Goal: Task Accomplishment & Management: Use online tool/utility

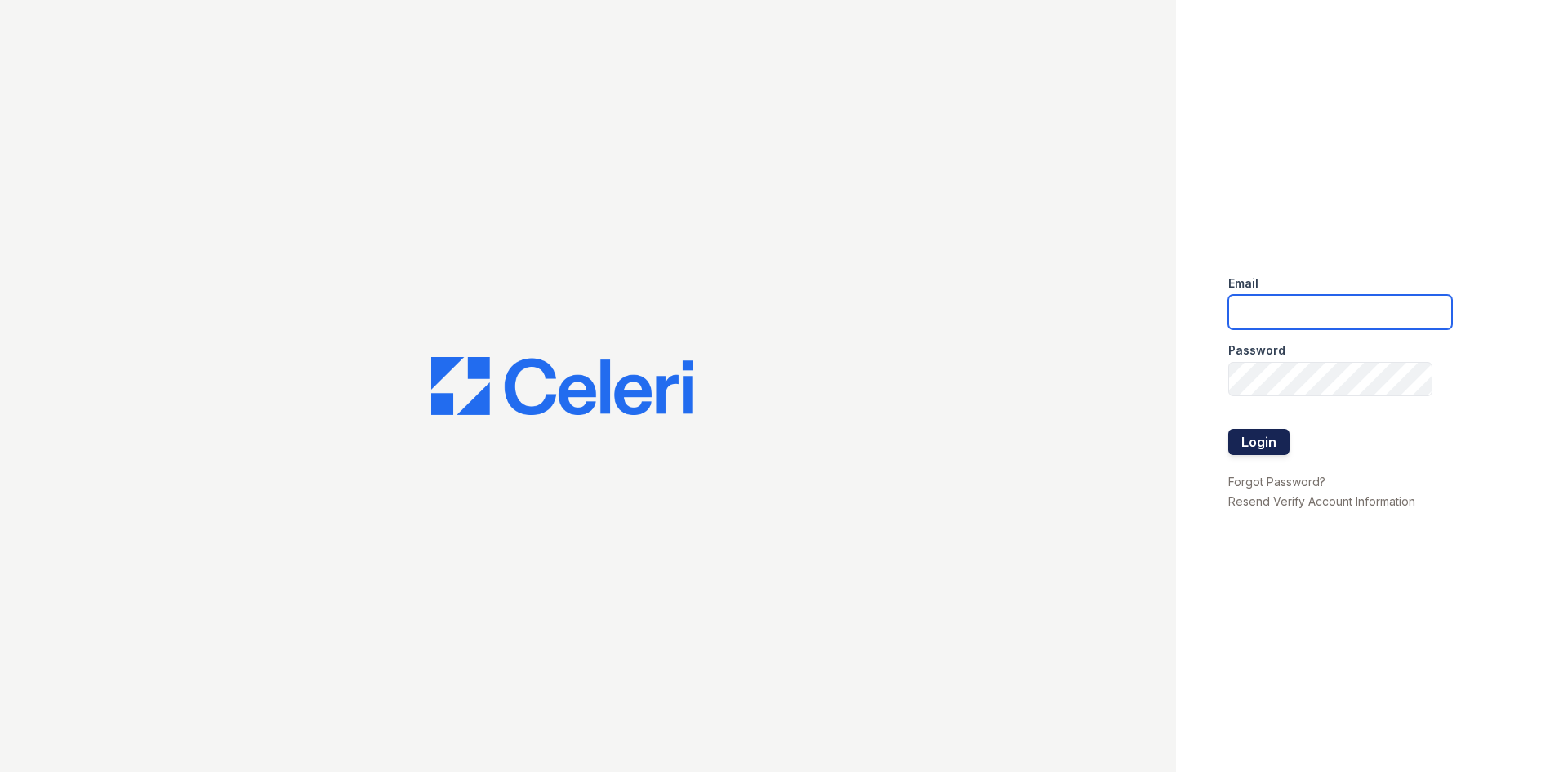
type input "[DOMAIN_NAME][EMAIL_ADDRESS][DOMAIN_NAME]"
click at [1259, 431] on button "Login" at bounding box center [1258, 441] width 61 height 26
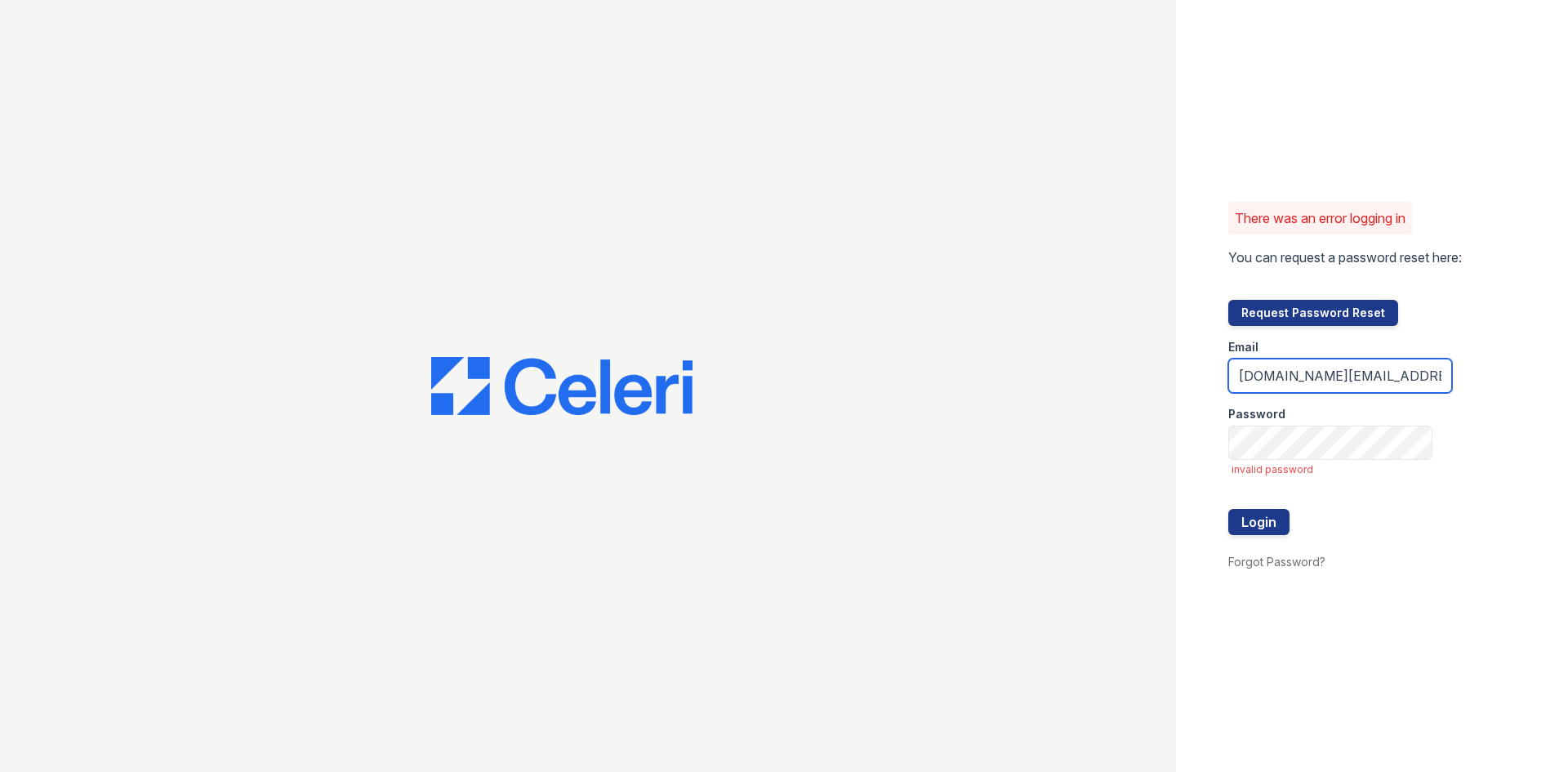
click at [1348, 386] on input "[DOMAIN_NAME][EMAIL_ADDRESS][DOMAIN_NAME]" at bounding box center [1340, 376] width 224 height 35
click at [1271, 514] on button "Login" at bounding box center [1258, 522] width 61 height 26
click at [1255, 523] on button "Login" at bounding box center [1258, 522] width 61 height 26
click at [1274, 529] on button "Login" at bounding box center [1258, 522] width 61 height 26
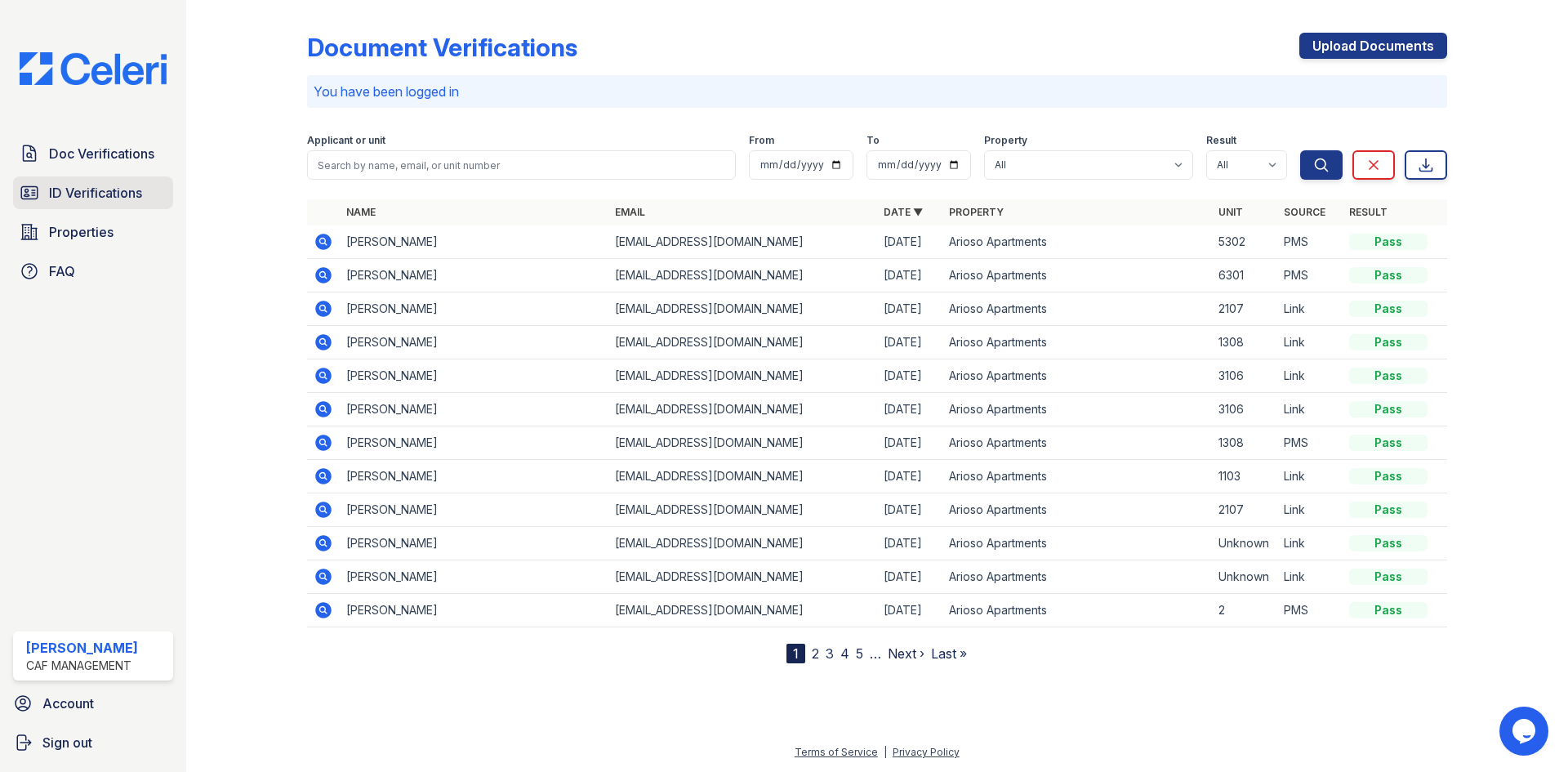
click at [106, 189] on span "ID Verifications" at bounding box center [96, 192] width 93 height 19
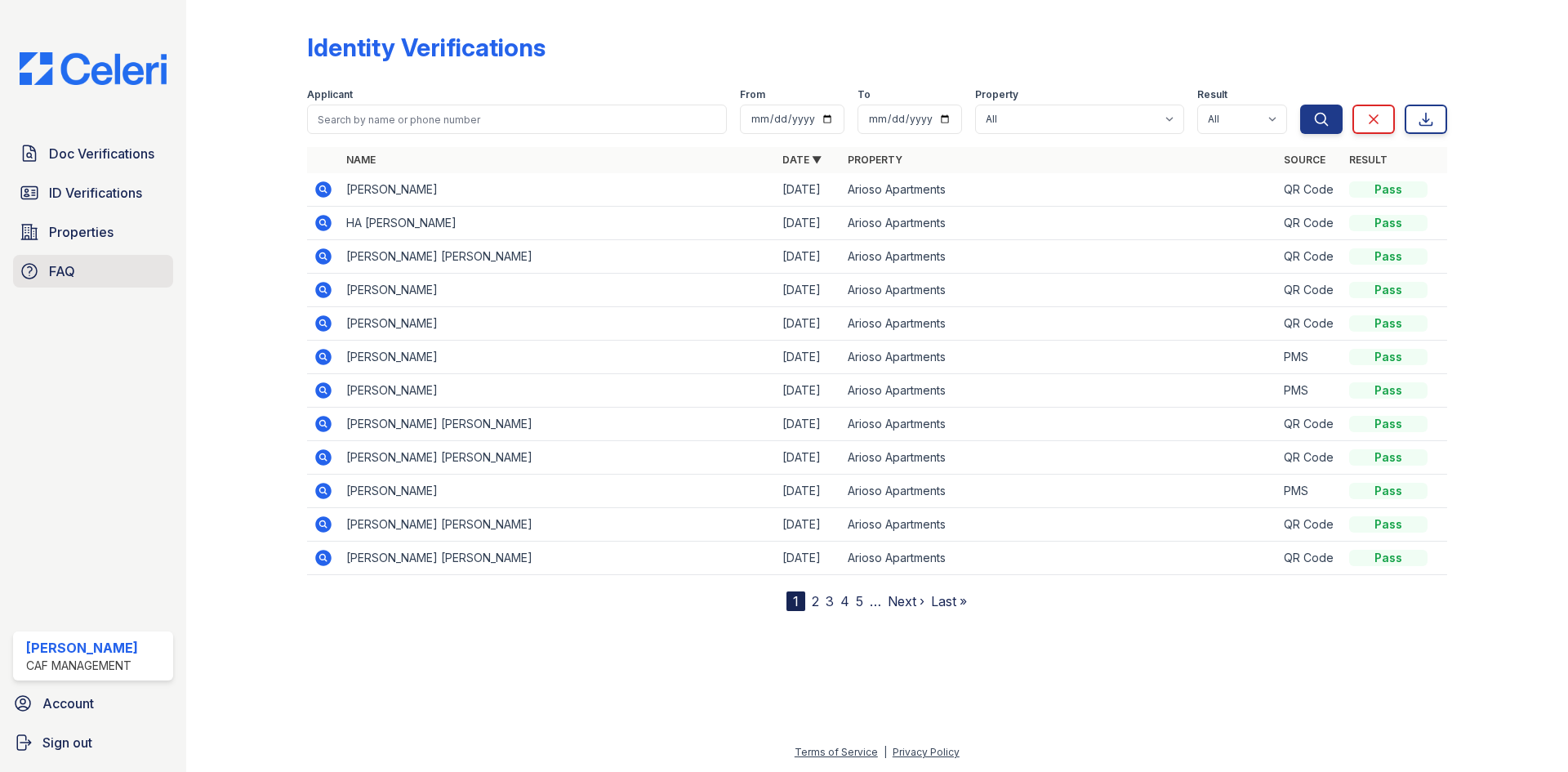
click at [84, 278] on link "FAQ" at bounding box center [92, 271] width 160 height 33
click at [82, 220] on link "Properties" at bounding box center [92, 232] width 160 height 33
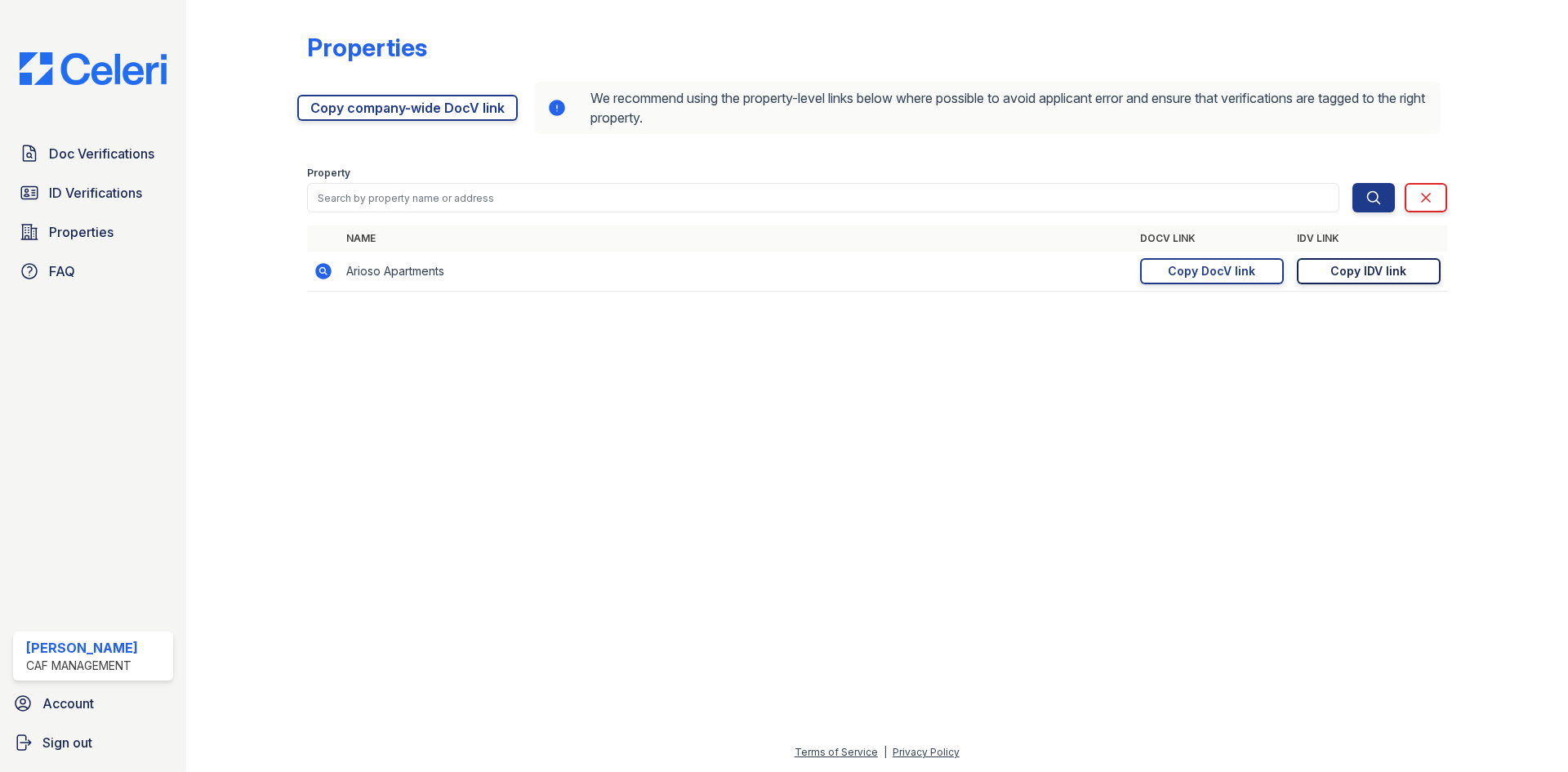
click at [1342, 267] on div "Copy IDV link" at bounding box center [1368, 271] width 76 height 16
